Goal: Information Seeking & Learning: Learn about a topic

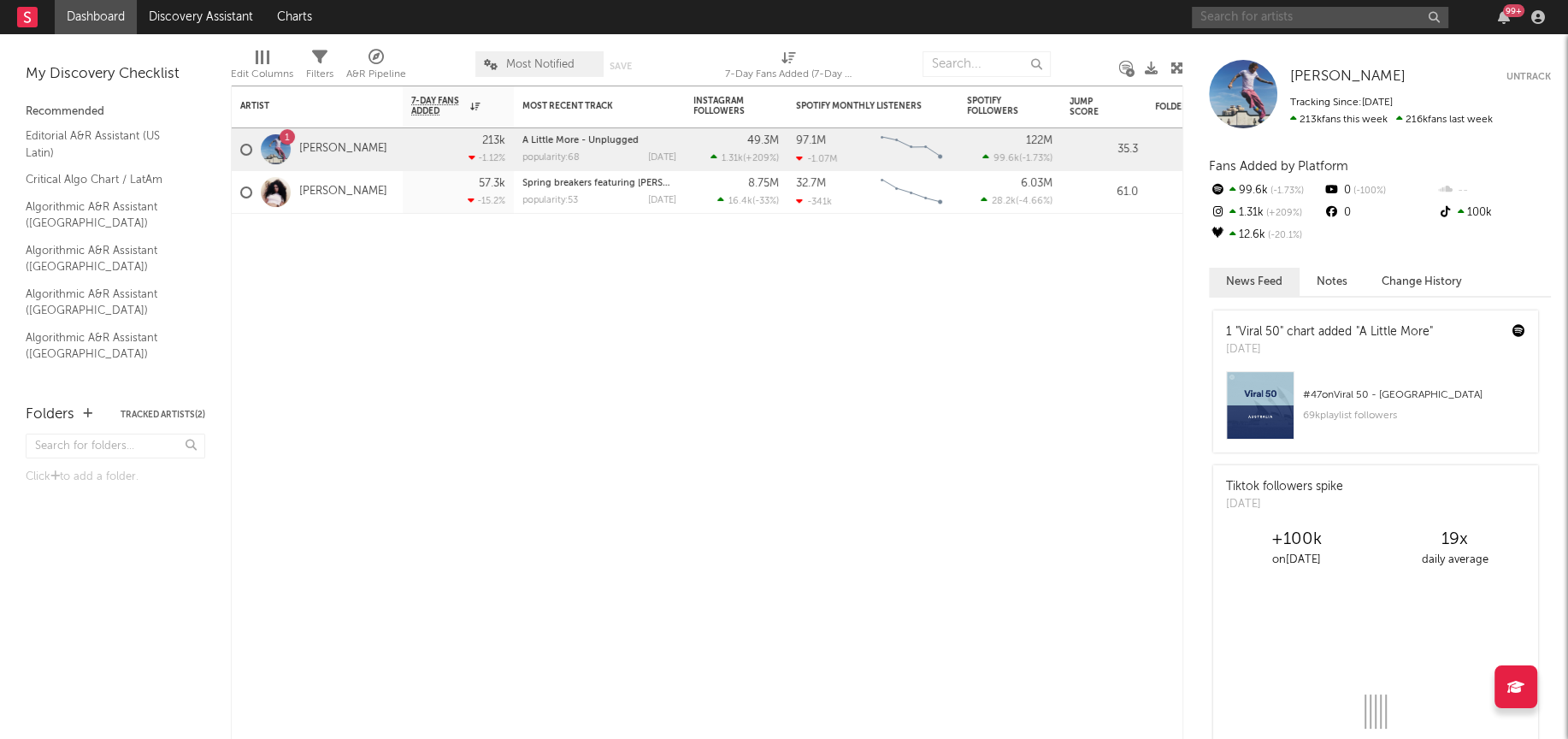
click at [1272, 16] on input "text" at bounding box center [1320, 18] width 257 height 21
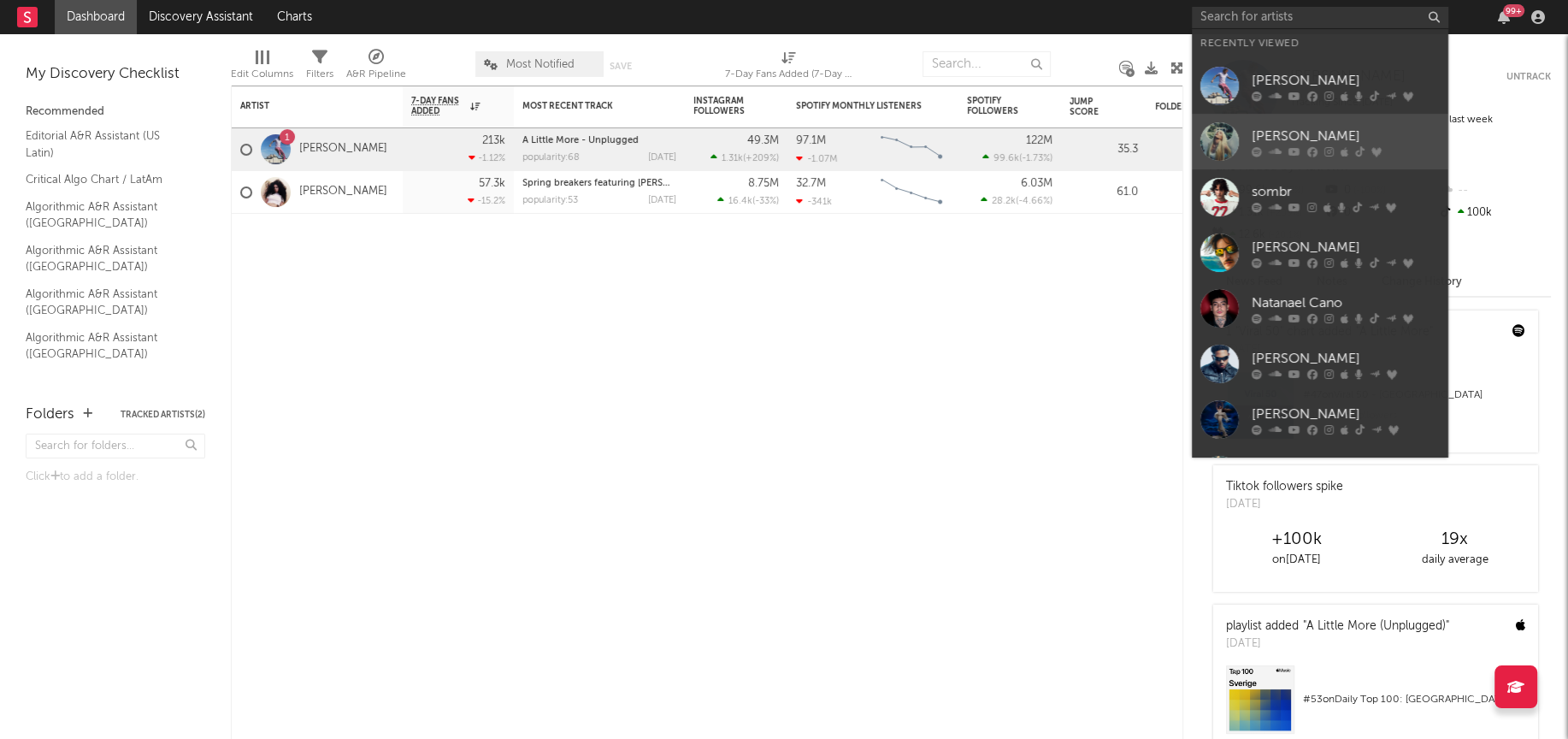
click at [1222, 132] on div at bounding box center [1220, 141] width 39 height 39
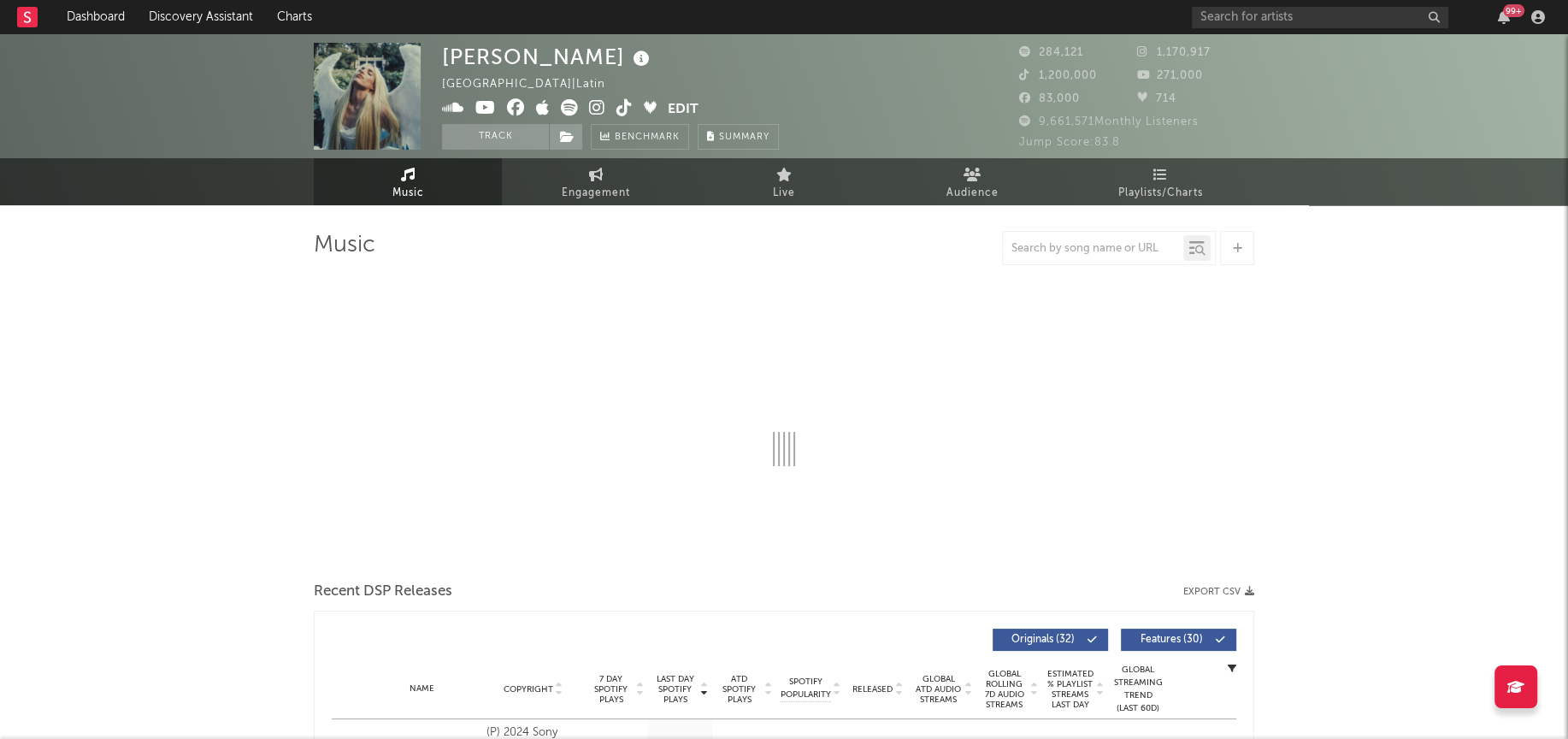
select select "6m"
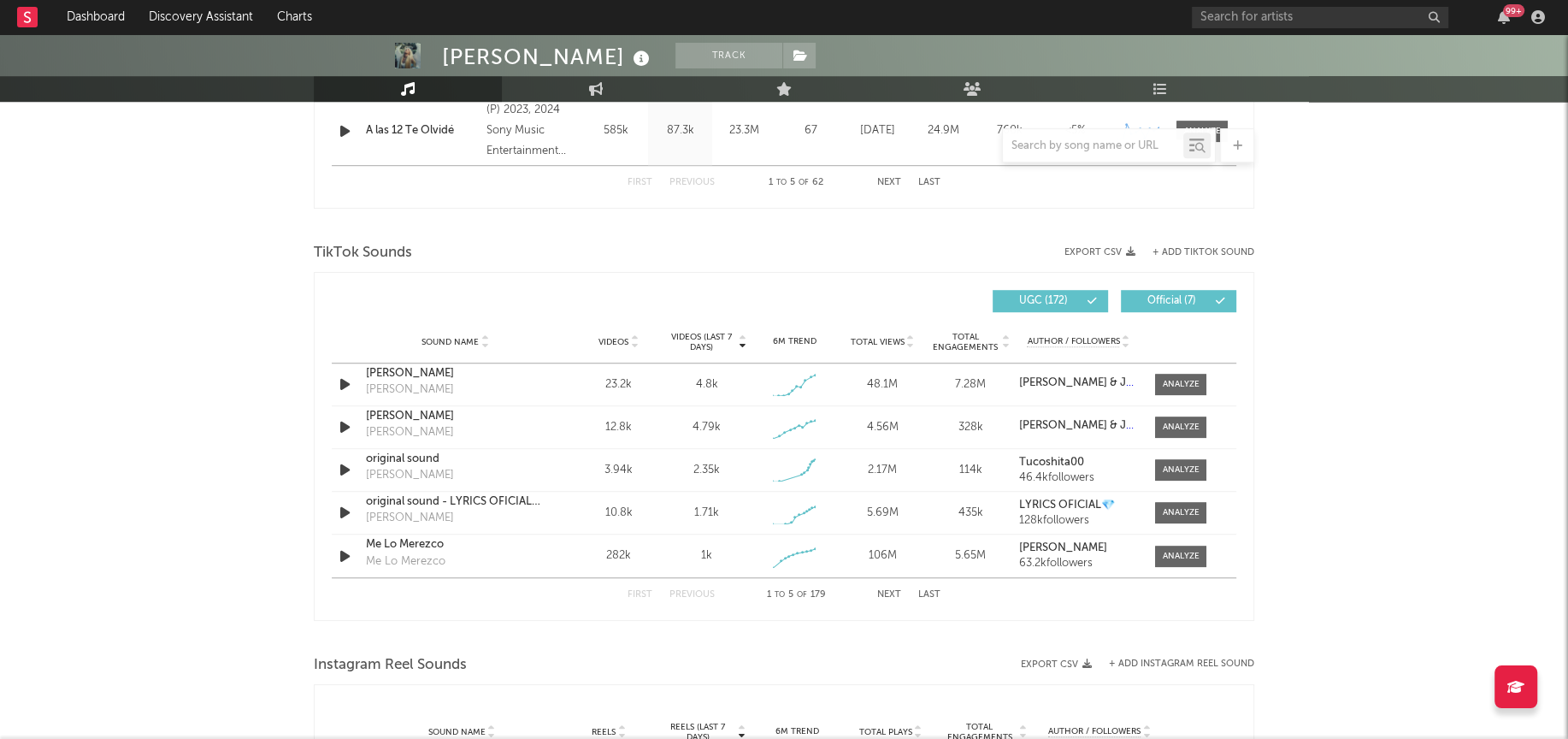
scroll to position [1032, 0]
click at [1182, 377] on div at bounding box center [1181, 383] width 37 height 13
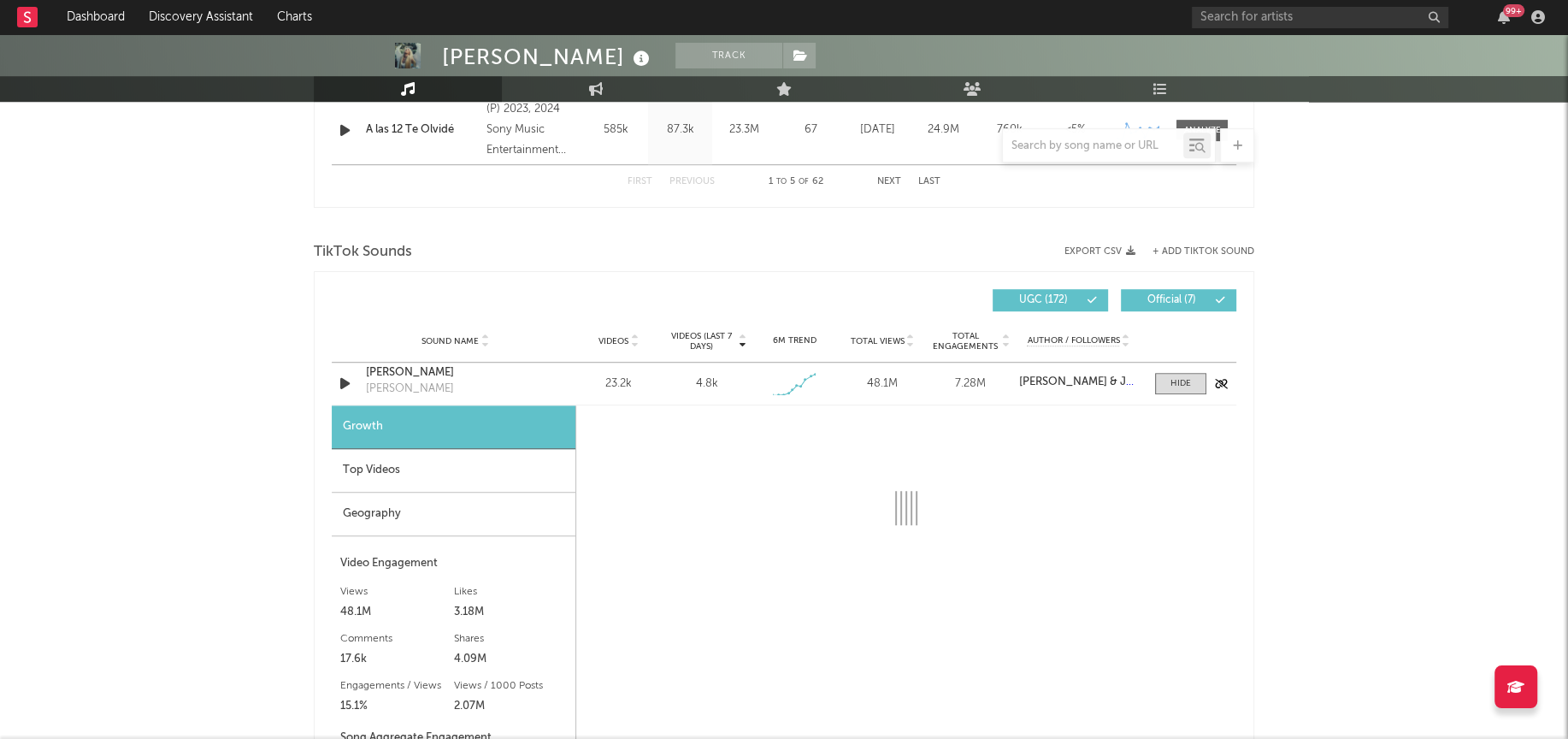
select select "1w"
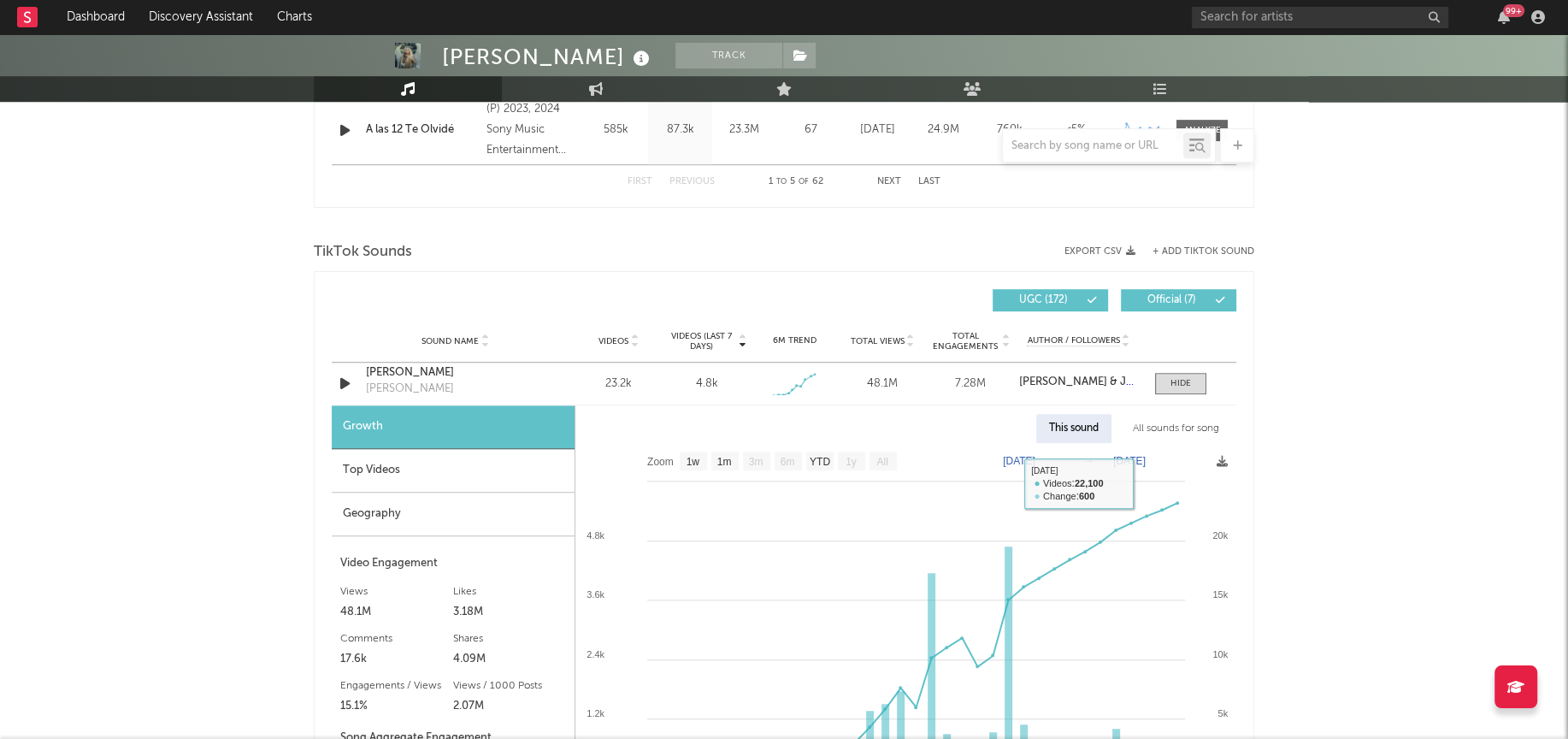
click at [1176, 436] on div "All sounds for song" at bounding box center [1176, 428] width 112 height 29
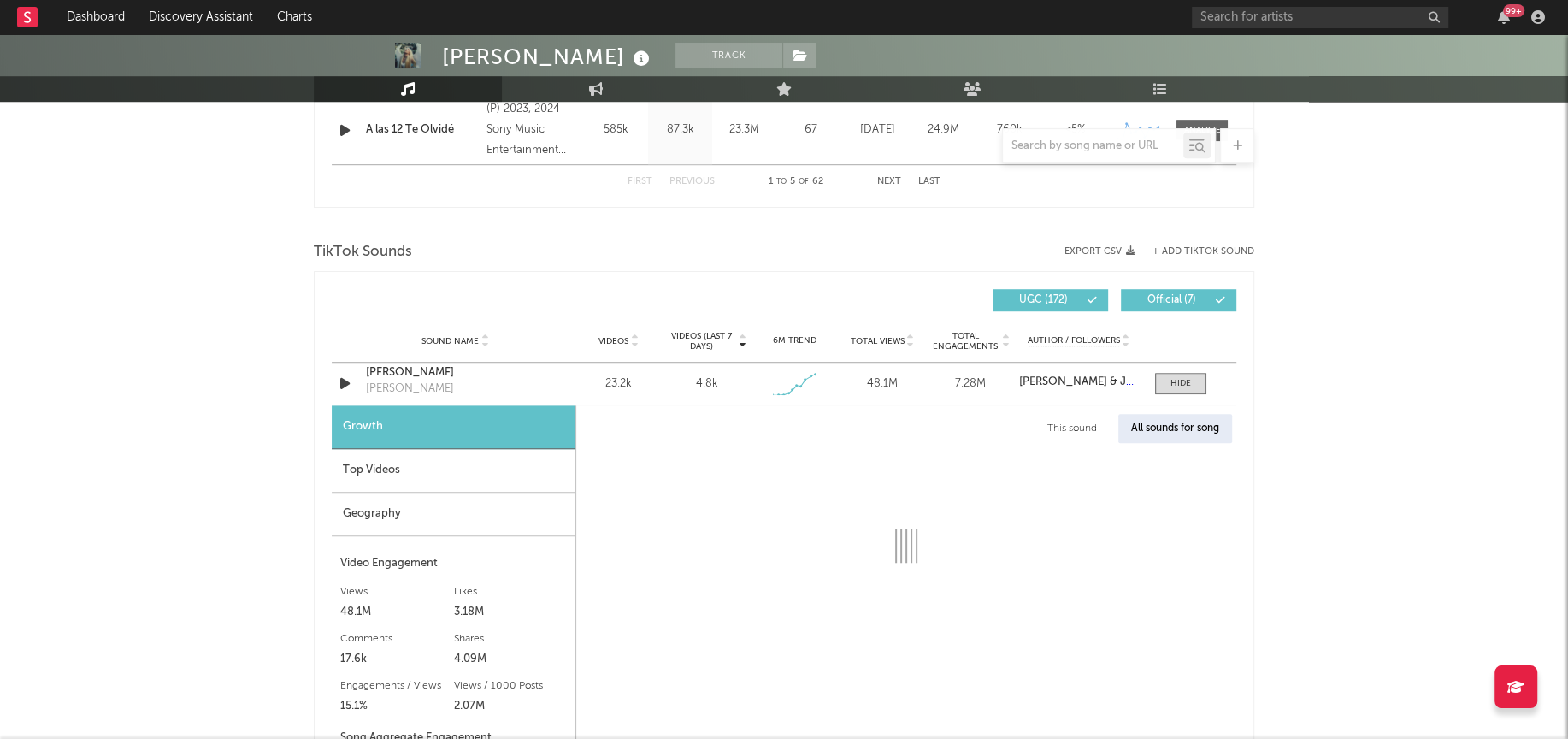
select select "1w"
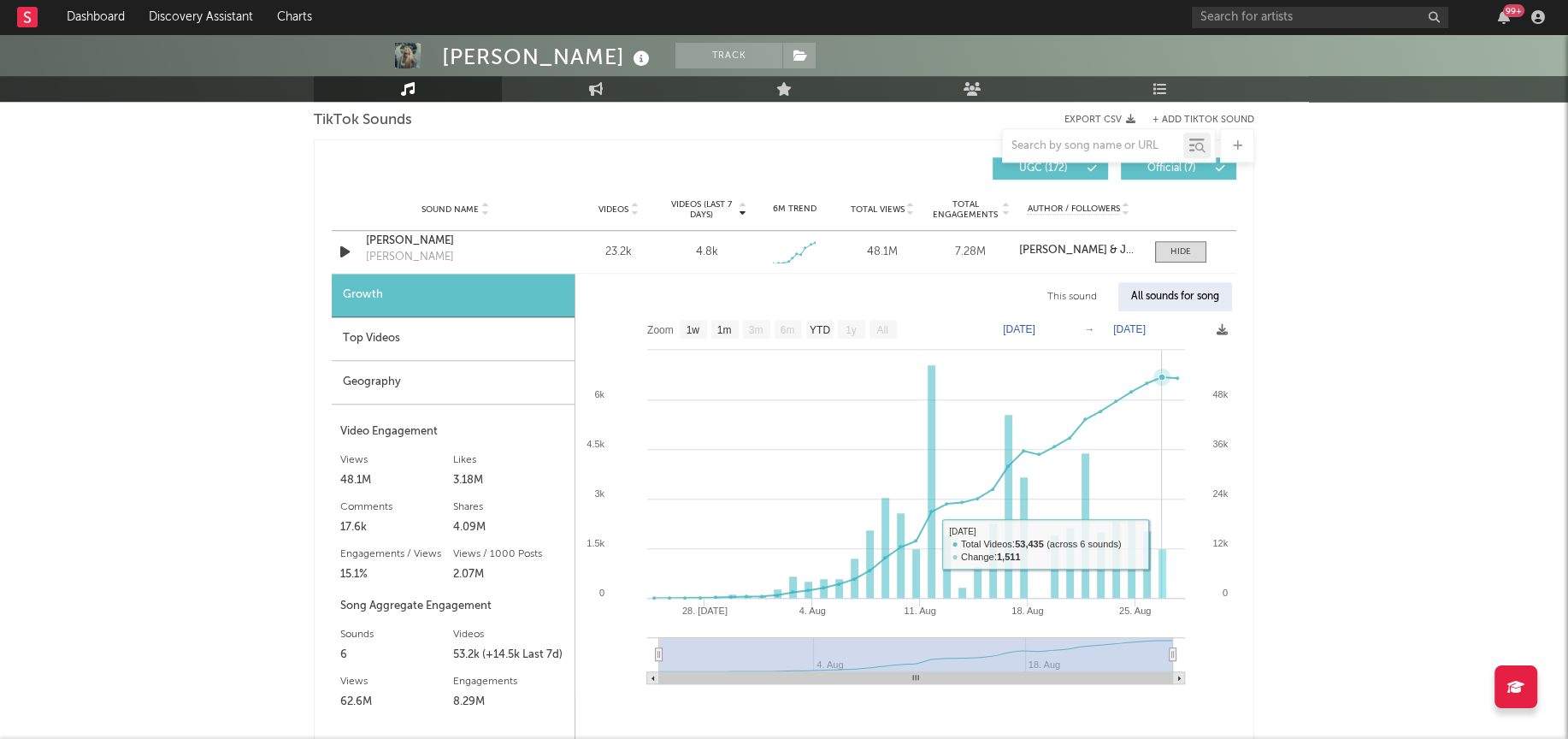
scroll to position [1157, 0]
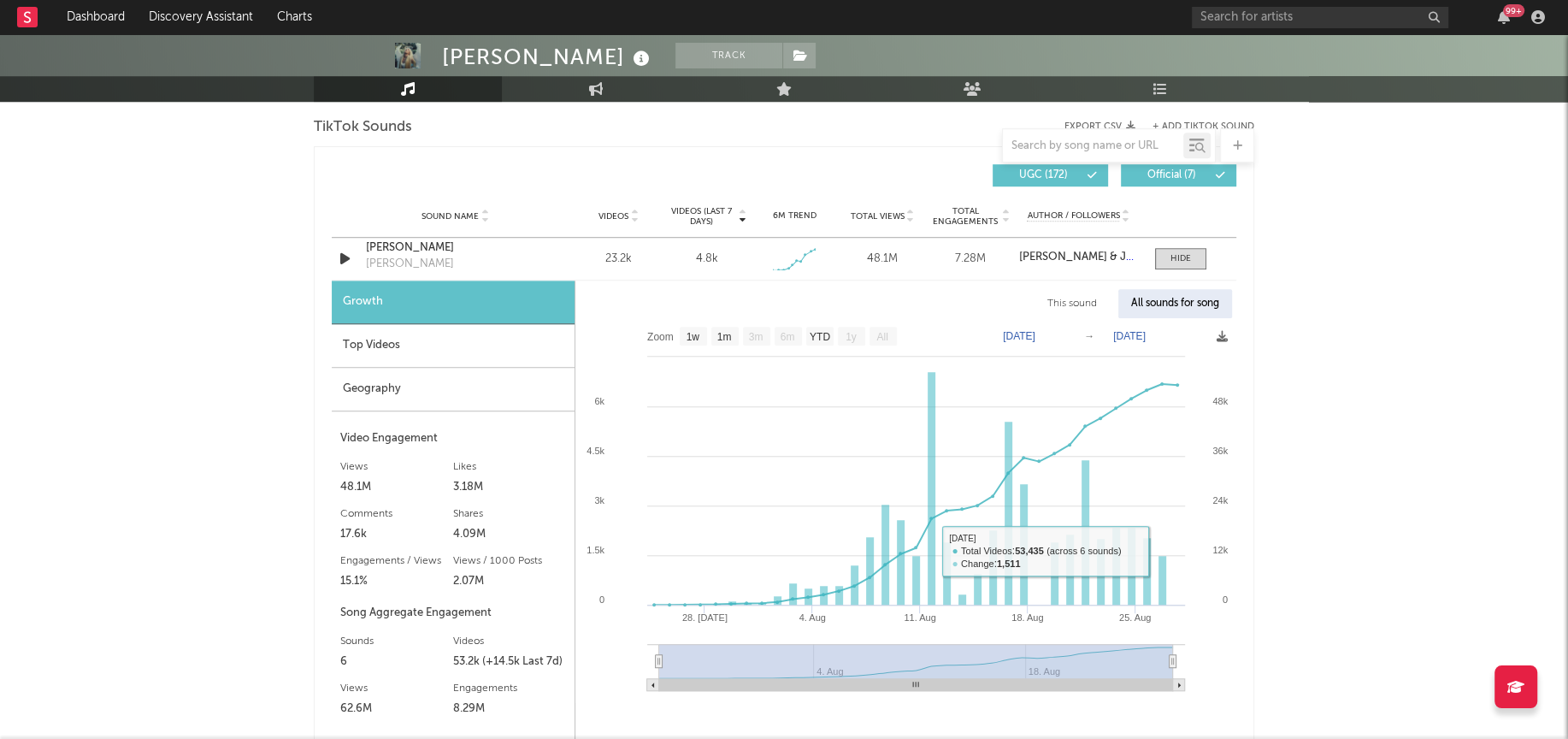
click at [1167, 308] on div "All sounds for song" at bounding box center [1175, 303] width 114 height 29
